Goal: Book appointment/travel/reservation

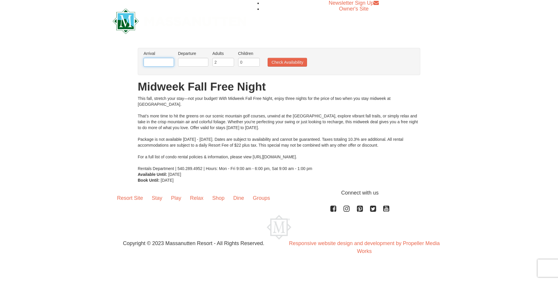
click at [159, 60] on input "text" at bounding box center [159, 62] width 30 height 9
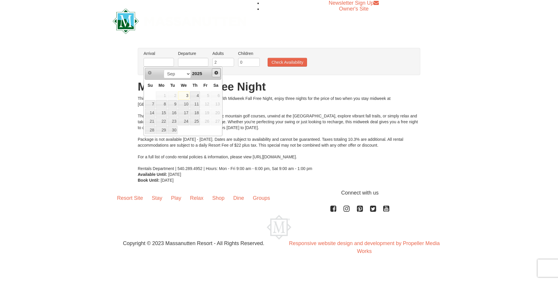
click at [218, 71] on span "Next" at bounding box center [216, 72] width 5 height 5
click at [172, 106] on link "7" at bounding box center [173, 104] width 10 height 8
type input "[DATE]"
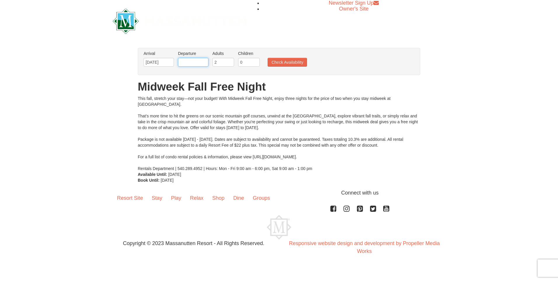
click at [196, 64] on input "text" at bounding box center [193, 62] width 30 height 9
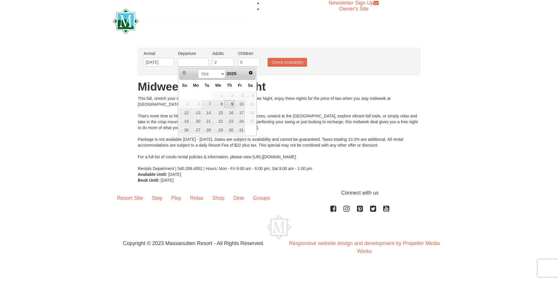
click at [233, 103] on link "9" at bounding box center [229, 104] width 10 height 8
type input "[DATE]"
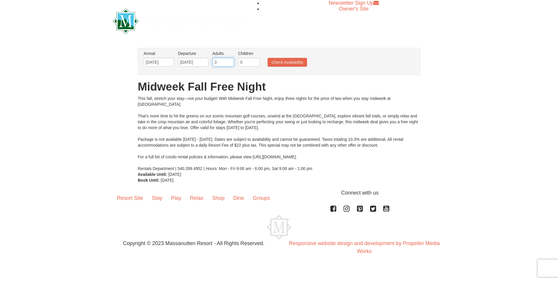
click at [231, 62] on input "3" at bounding box center [223, 62] width 22 height 9
click at [231, 62] on input "4" at bounding box center [223, 62] width 22 height 9
click at [231, 62] on input "5" at bounding box center [223, 62] width 22 height 9
click at [231, 62] on input "6" at bounding box center [223, 62] width 22 height 9
click at [231, 62] on input "7" at bounding box center [223, 62] width 22 height 9
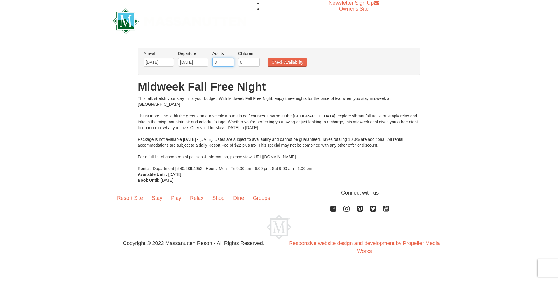
click at [231, 62] on input "8" at bounding box center [223, 62] width 22 height 9
click at [231, 62] on input "9" at bounding box center [223, 62] width 22 height 9
click at [231, 62] on input "10" at bounding box center [223, 62] width 22 height 9
click at [231, 62] on input "11" at bounding box center [223, 62] width 22 height 9
click at [231, 62] on input "12" at bounding box center [223, 62] width 22 height 9
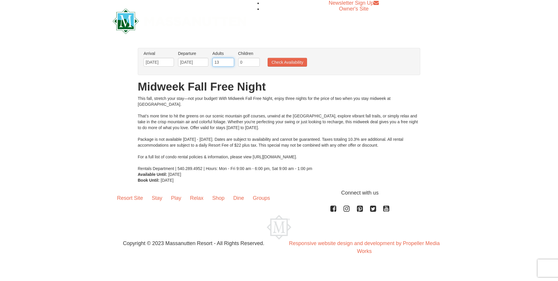
click at [231, 62] on input "13" at bounding box center [223, 62] width 22 height 9
click at [231, 62] on input "14" at bounding box center [223, 62] width 22 height 9
type input "15"
click at [231, 62] on input "15" at bounding box center [223, 62] width 22 height 9
click at [298, 62] on button "Check Availability" at bounding box center [287, 62] width 39 height 9
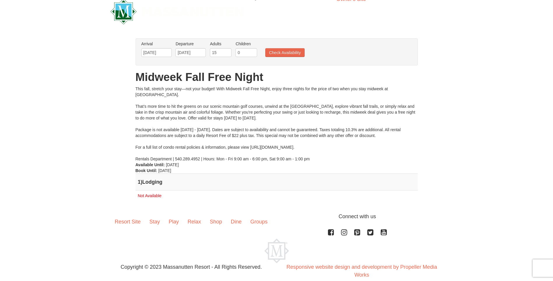
scroll to position [19, 0]
